Goal: Task Accomplishment & Management: Manage account settings

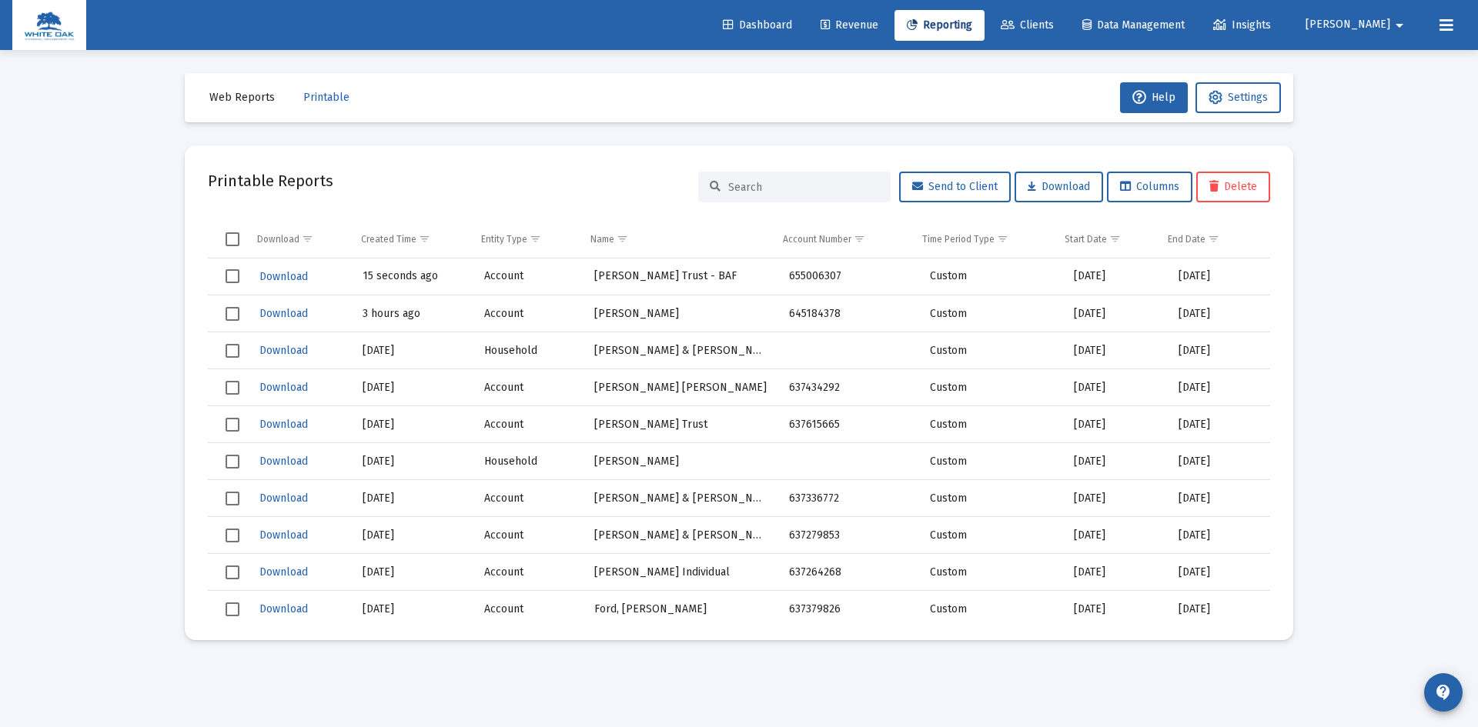
click at [1452, 23] on icon at bounding box center [1446, 25] width 14 height 18
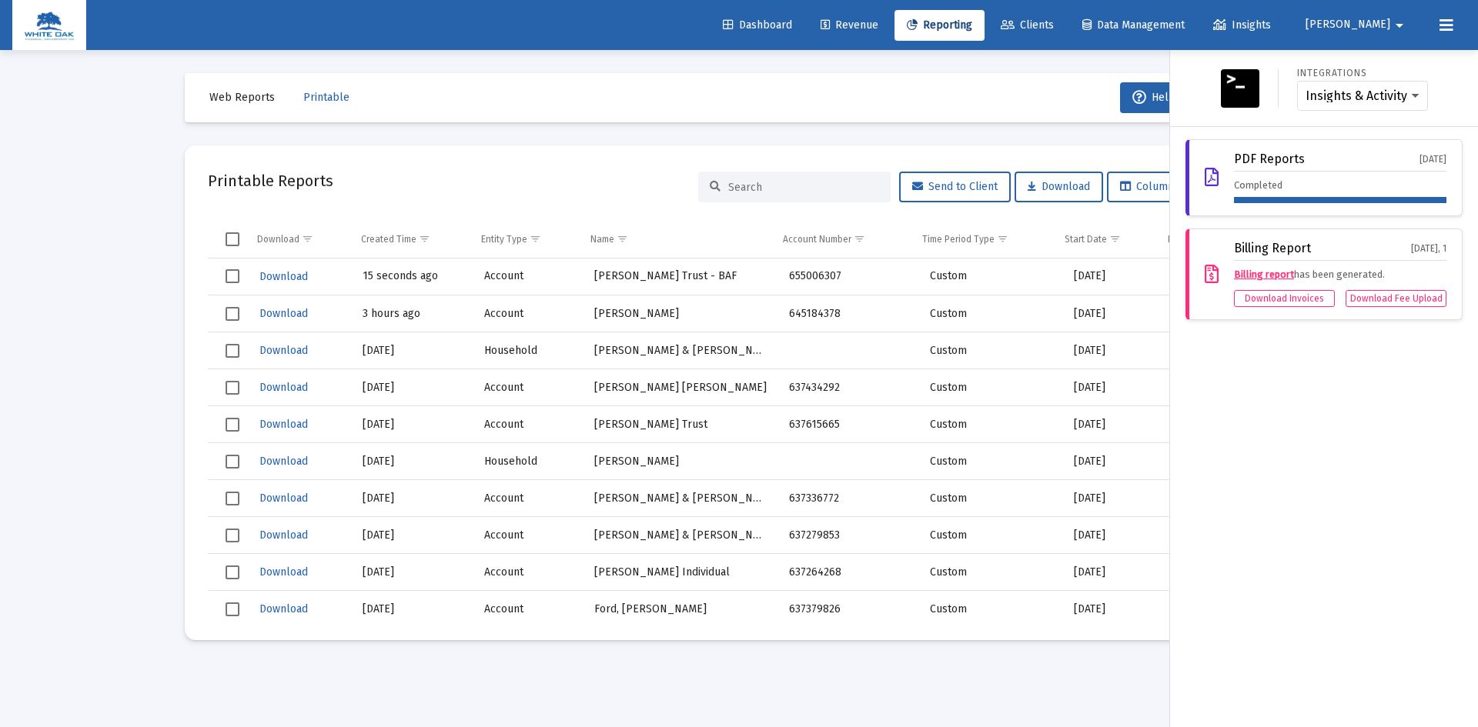
click at [1382, 24] on span "[PERSON_NAME]" at bounding box center [1347, 24] width 85 height 13
click at [1387, 59] on span "Settings" at bounding box center [1398, 65] width 45 height 37
click at [37, 425] on div at bounding box center [739, 363] width 1478 height 727
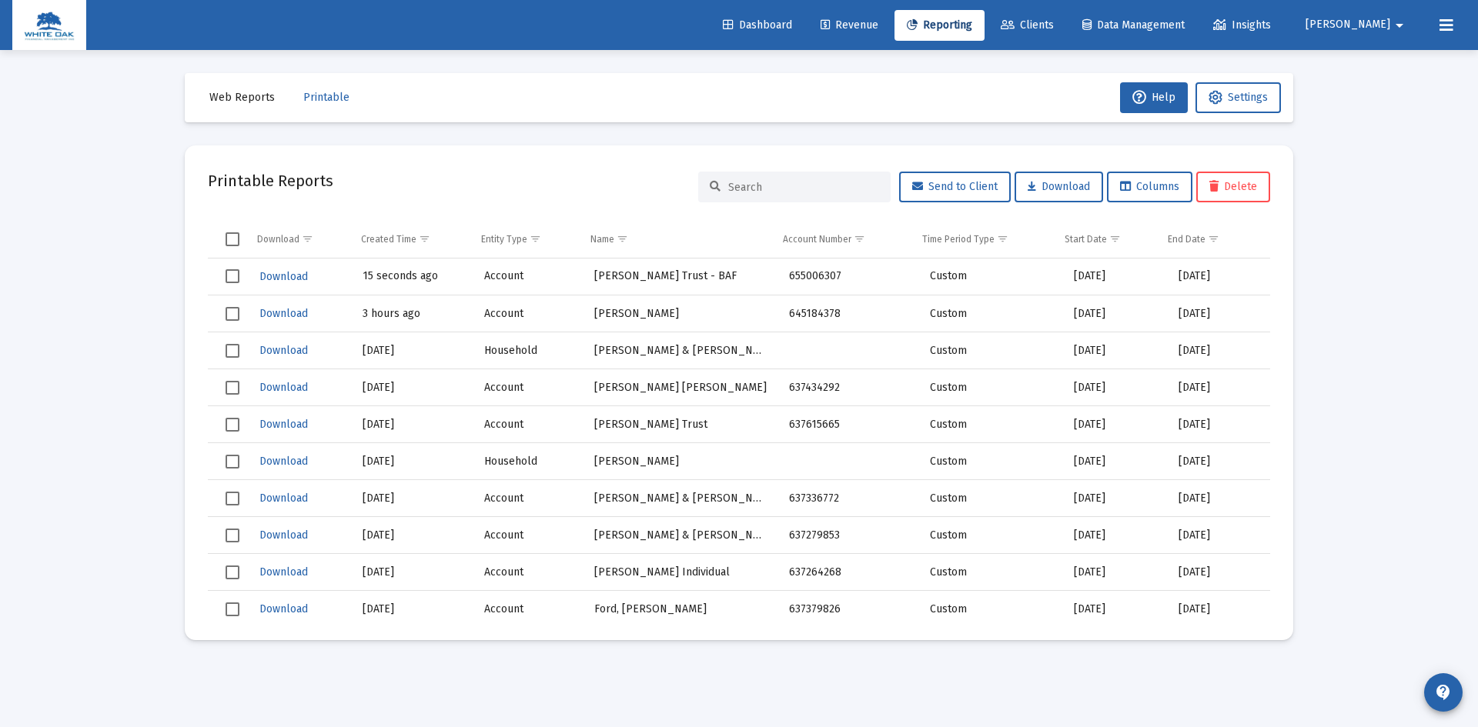
click at [1382, 21] on span "[PERSON_NAME]" at bounding box center [1347, 24] width 85 height 13
click at [1372, 62] on link "Settings" at bounding box center [1388, 65] width 92 height 37
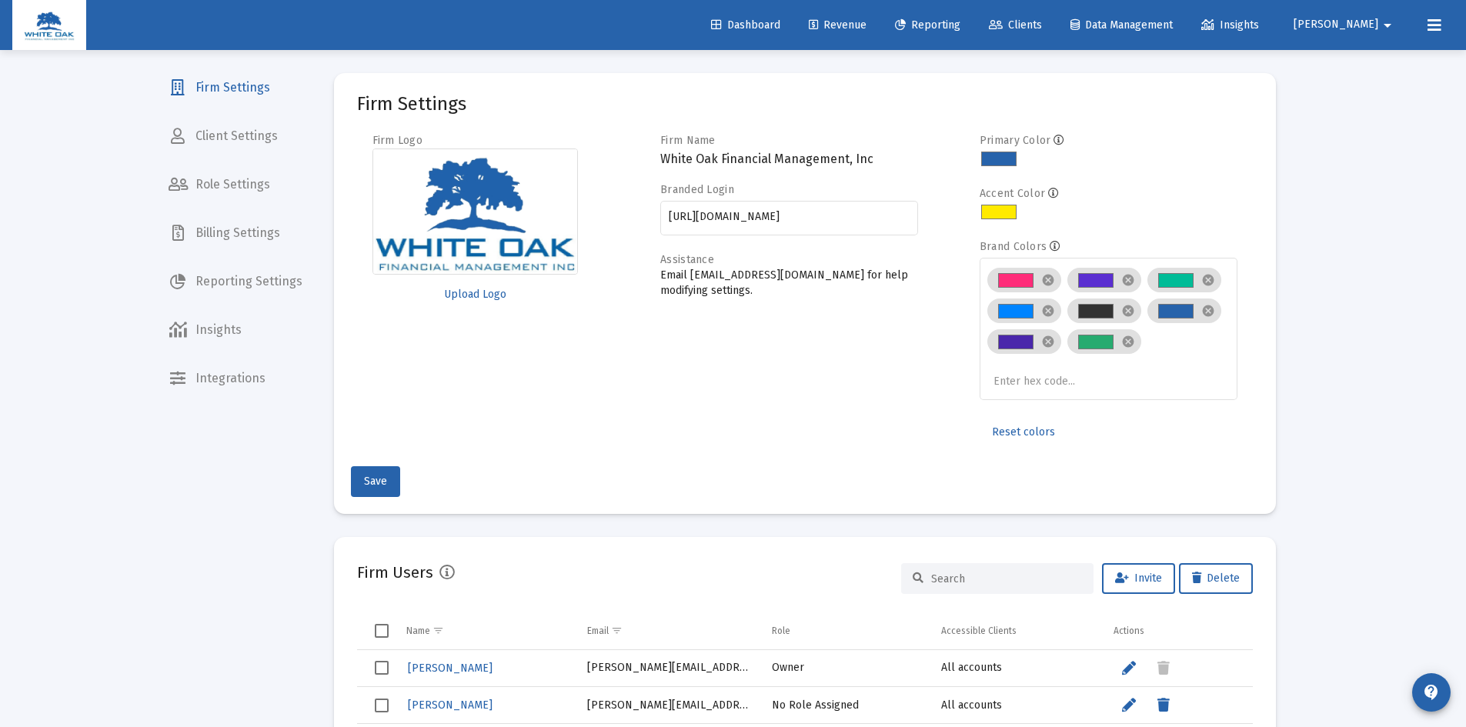
click at [202, 130] on span "Client Settings" at bounding box center [235, 136] width 159 height 37
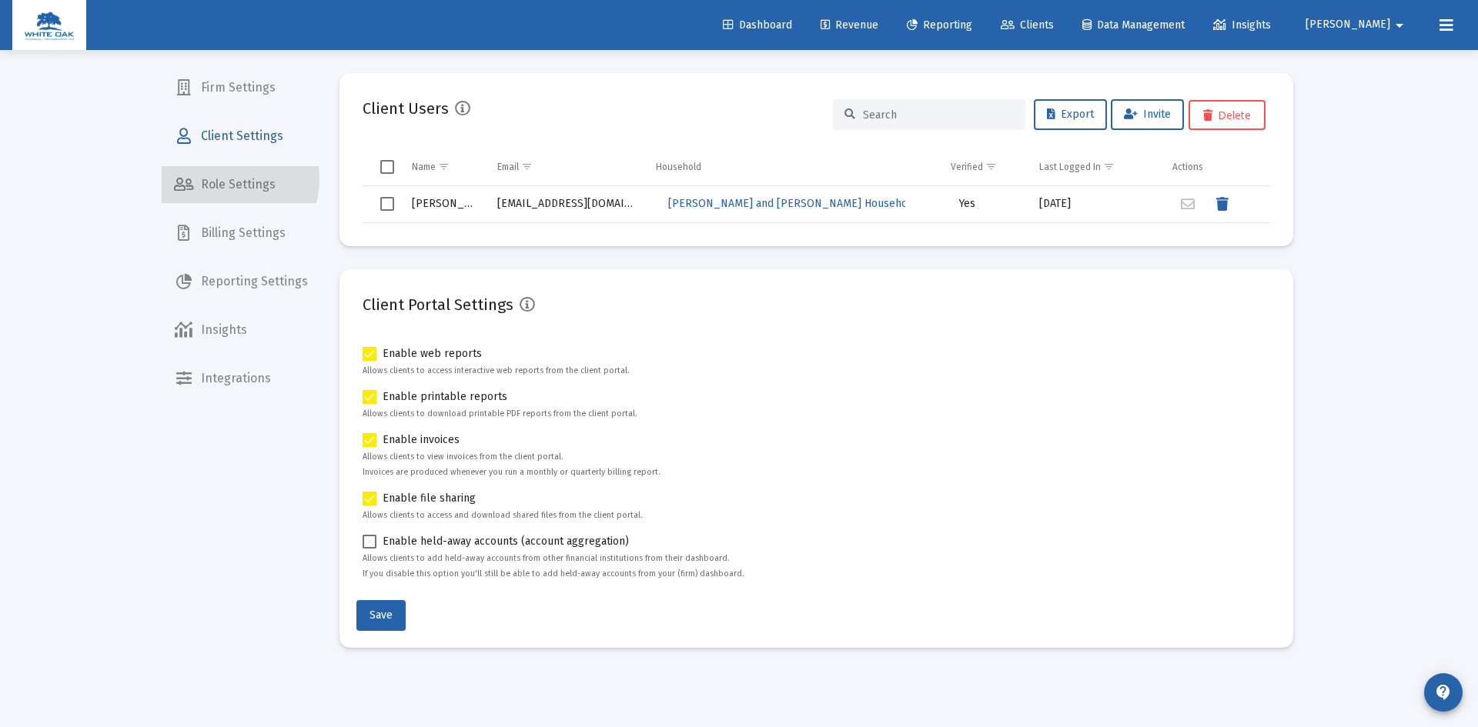
click at [222, 179] on span "Role Settings" at bounding box center [241, 184] width 159 height 37
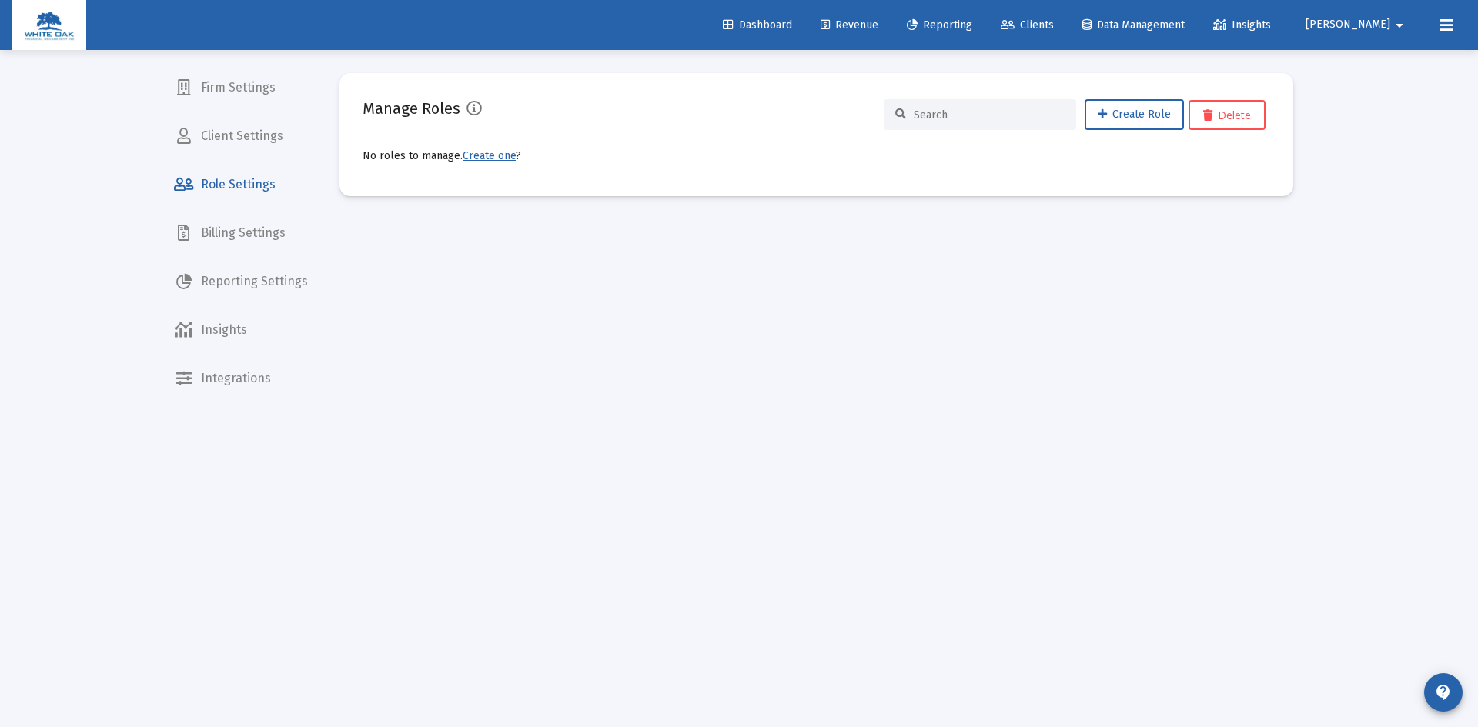
click at [236, 229] on span "Billing Settings" at bounding box center [241, 233] width 159 height 37
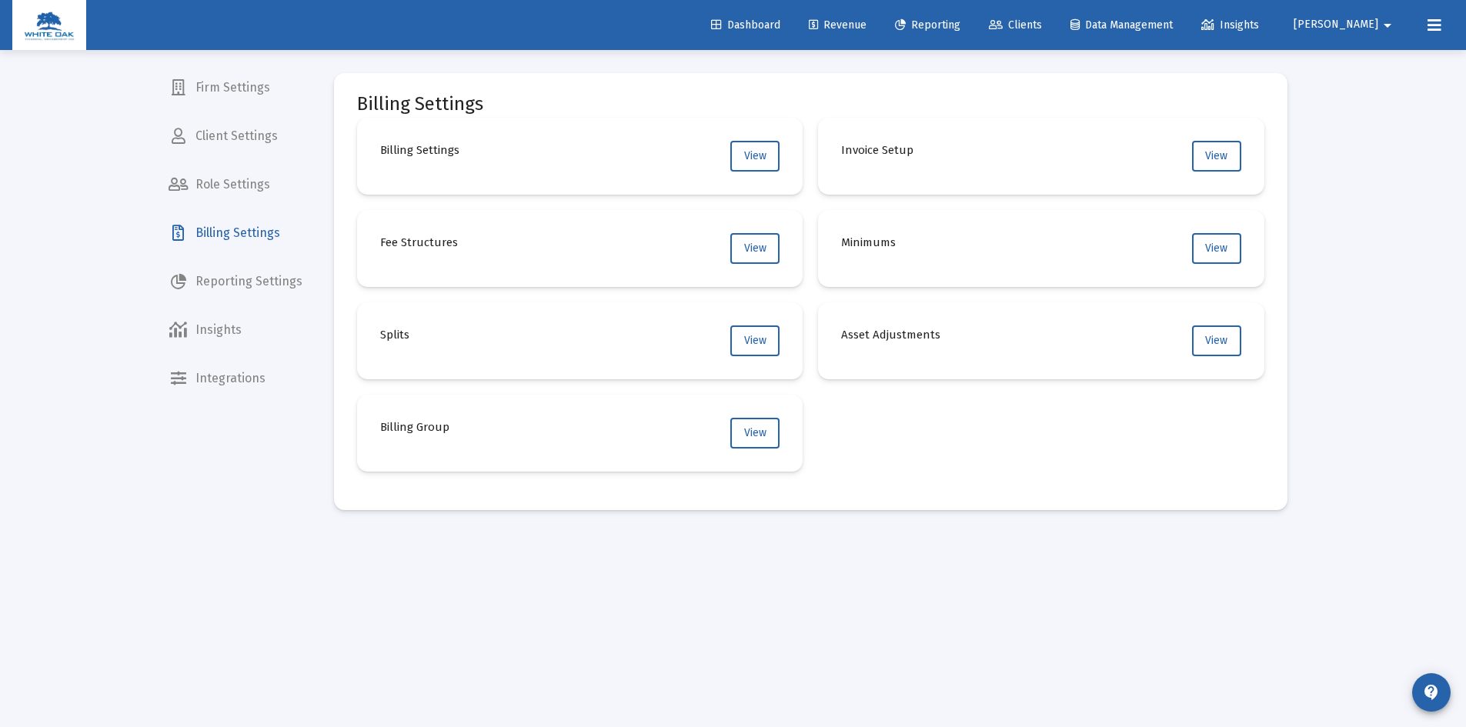
click at [236, 272] on span "Reporting Settings" at bounding box center [235, 281] width 159 height 37
click at [210, 330] on span "Insights" at bounding box center [235, 330] width 159 height 37
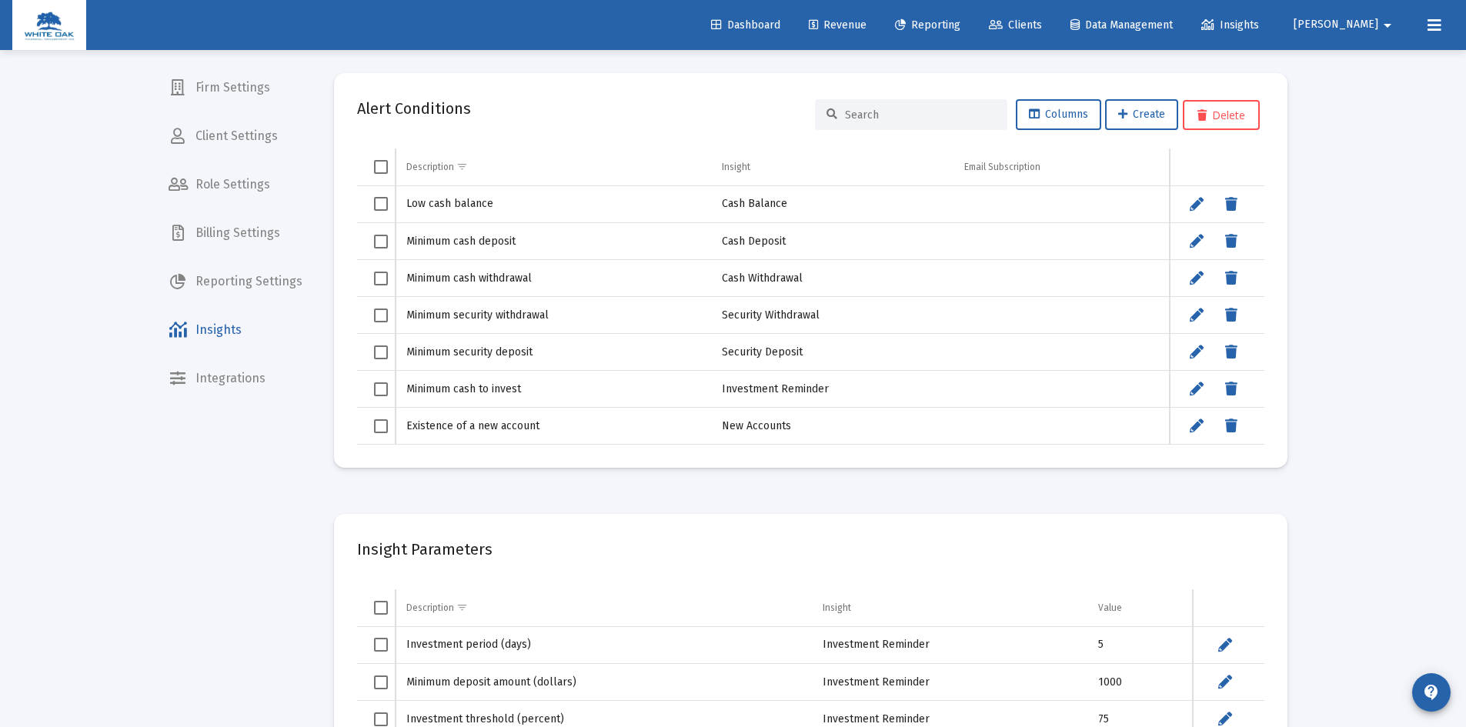
click at [212, 382] on span "Integrations" at bounding box center [235, 378] width 159 height 37
